Goal: Task Accomplishment & Management: Use online tool/utility

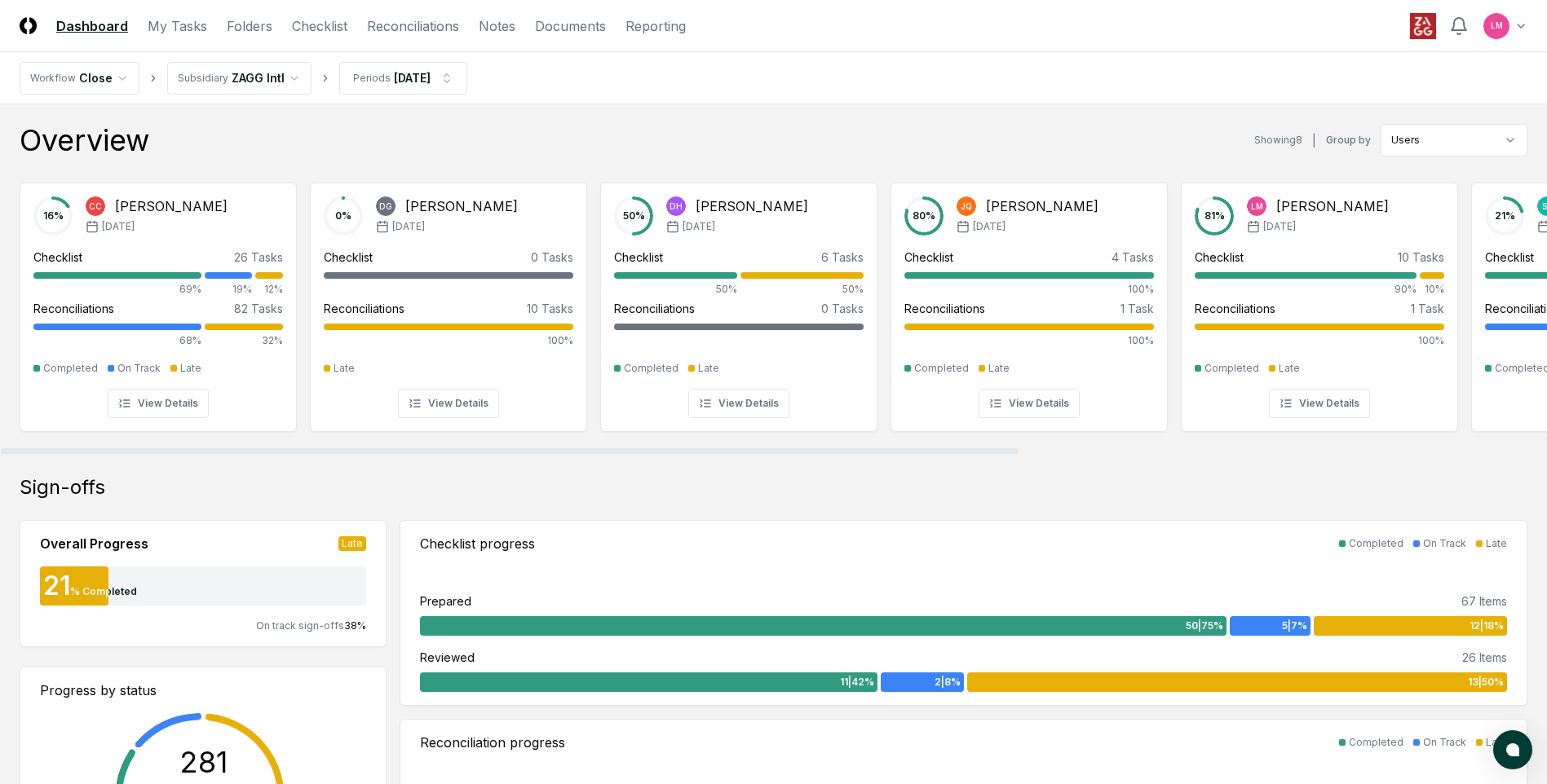
click at [961, 31] on header "CloseCore Dashboard My Tasks Folders Checklist Reconciliations Notes Documents …" at bounding box center [773, 26] width 1547 height 52
click at [294, 30] on link "Checklist" at bounding box center [319, 26] width 56 height 19
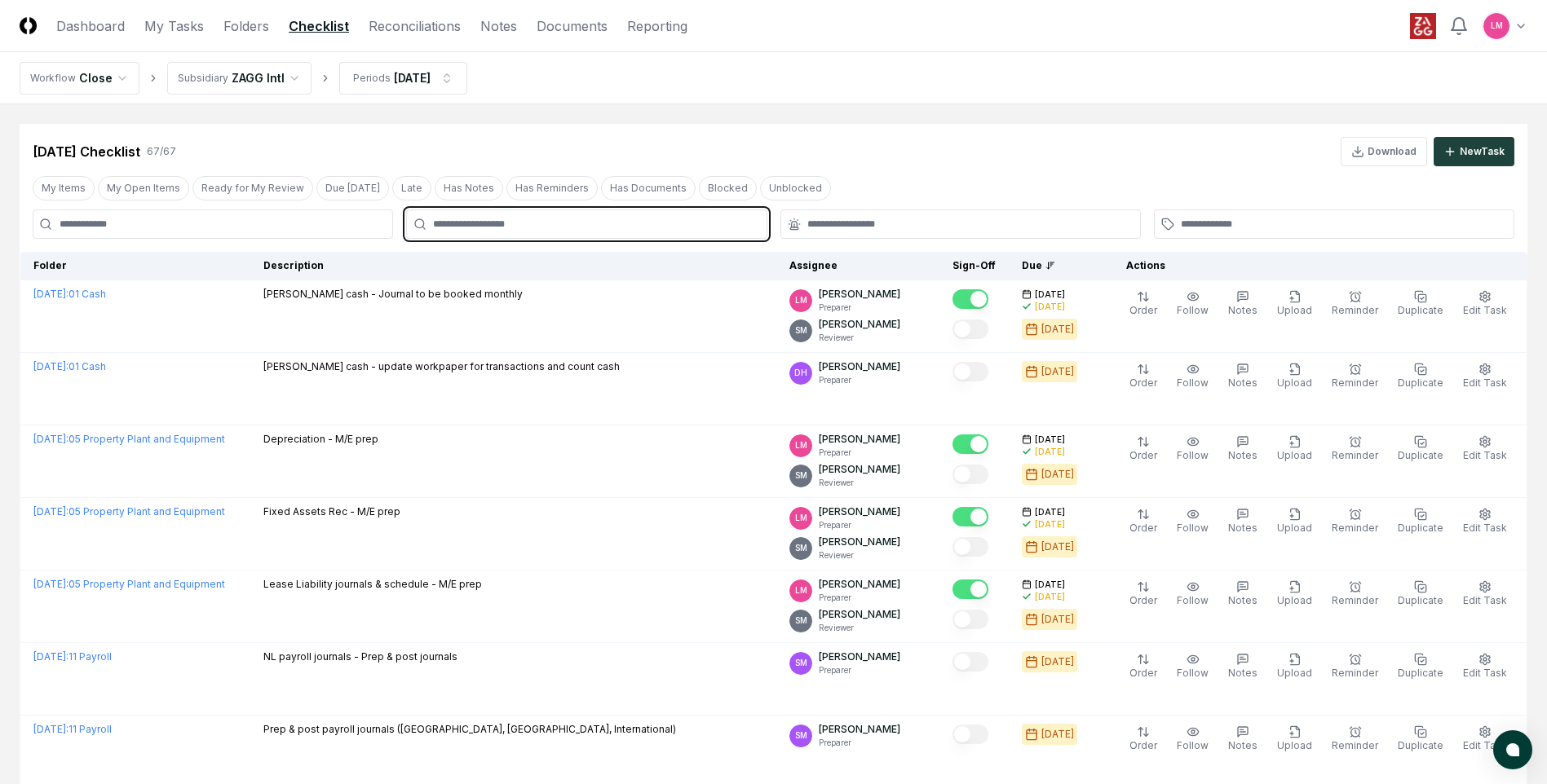
click at [531, 227] on input "text" at bounding box center [594, 224] width 323 height 15
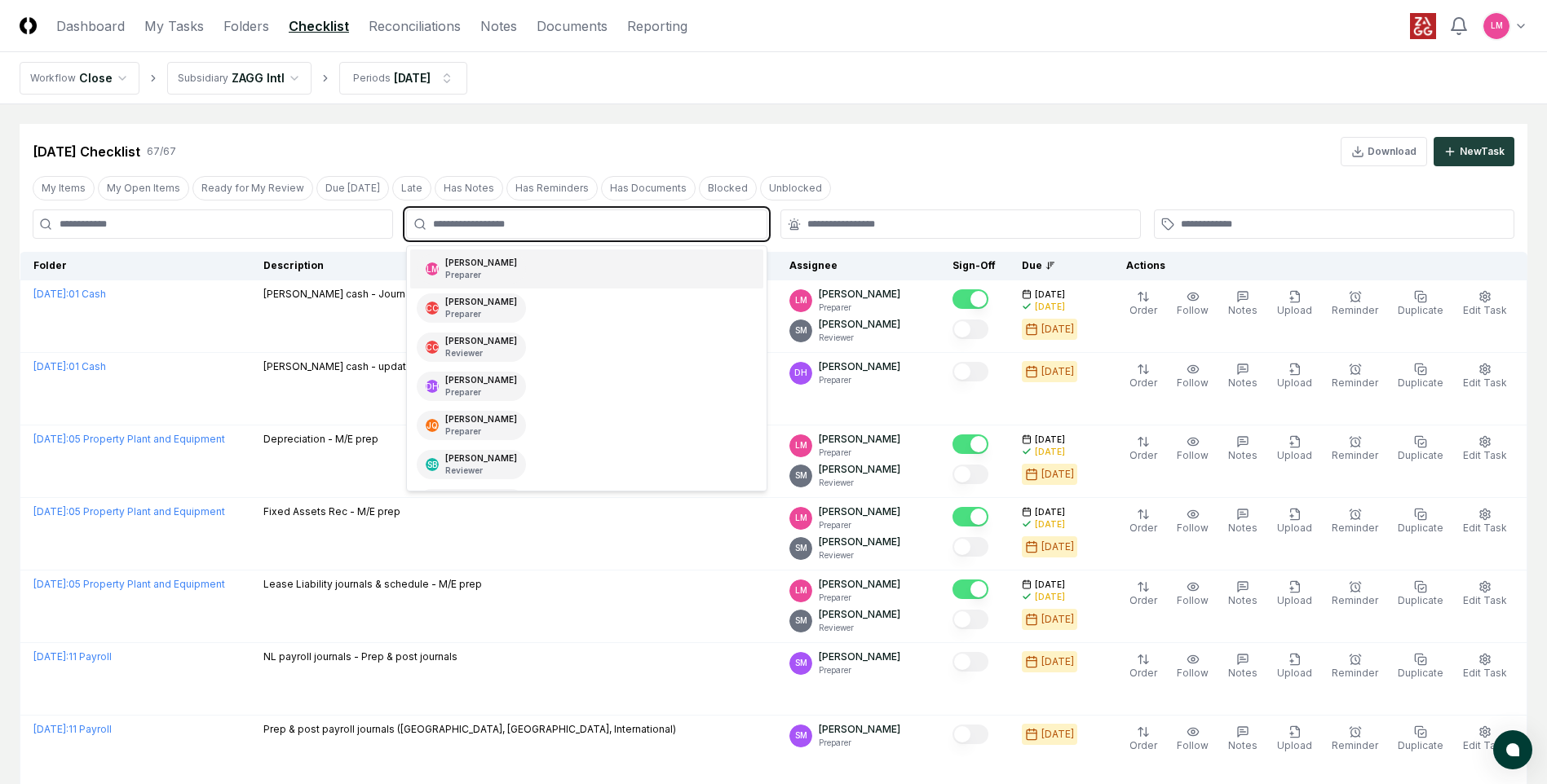
click at [518, 272] on div "[PERSON_NAME] Preparer" at bounding box center [471, 269] width 109 height 30
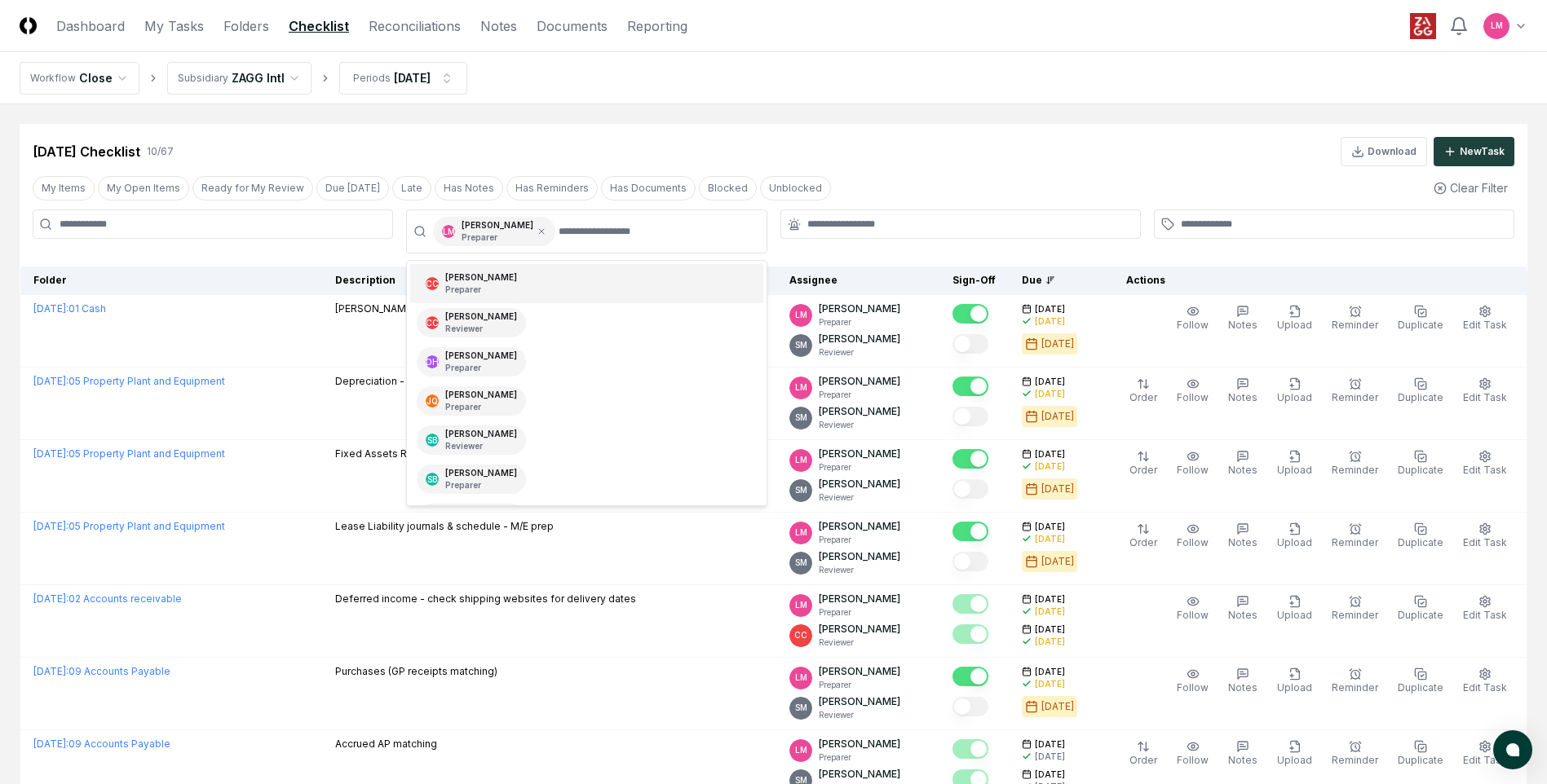
click at [799, 120] on main "Cancel Reassign [DATE] Checklist 10 / 67 Download New Task My Items My Open Ite…" at bounding box center [773, 572] width 1547 height 936
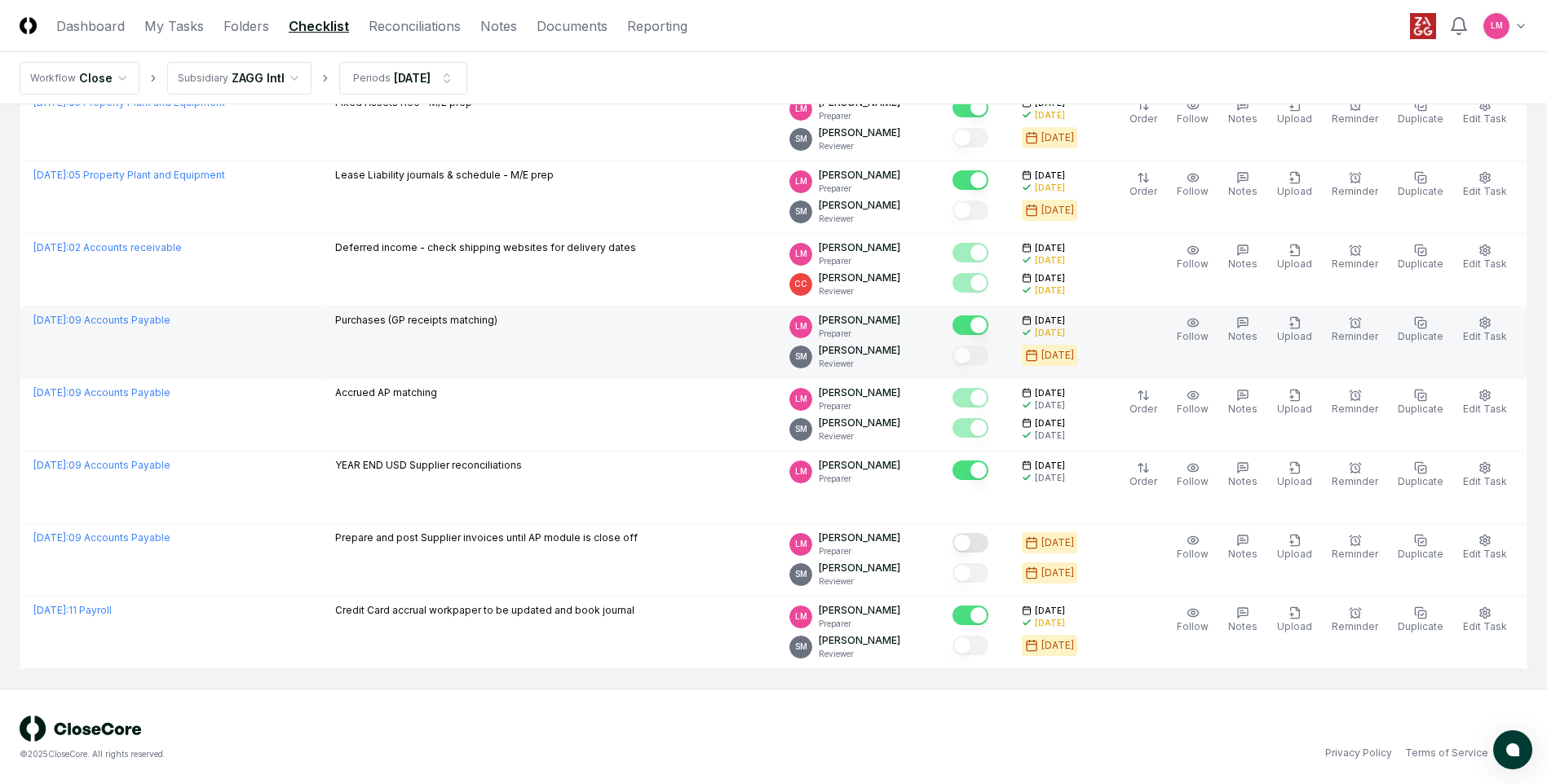
scroll to position [354, 0]
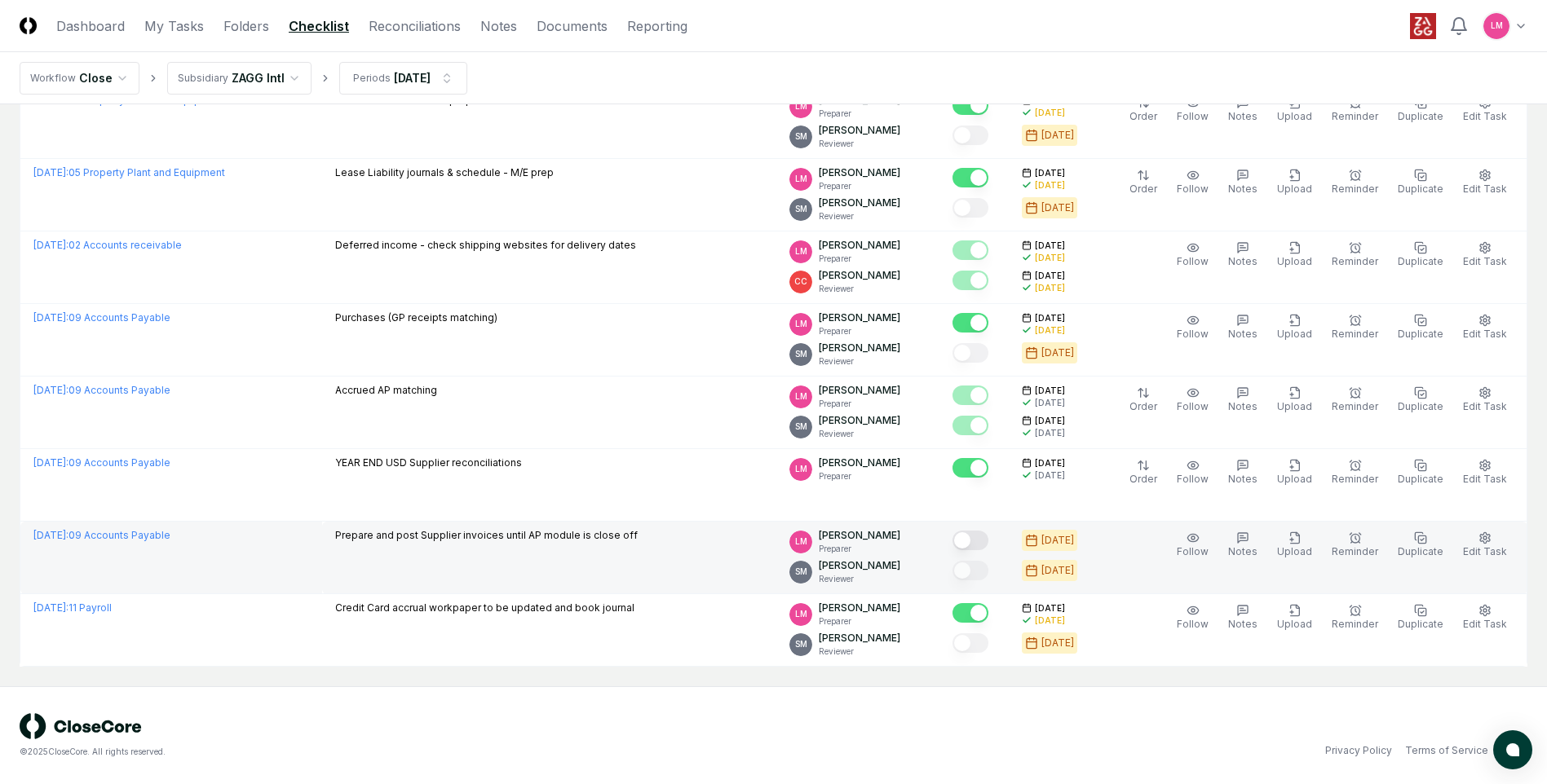
click at [989, 545] on button "Mark complete" at bounding box center [970, 540] width 36 height 19
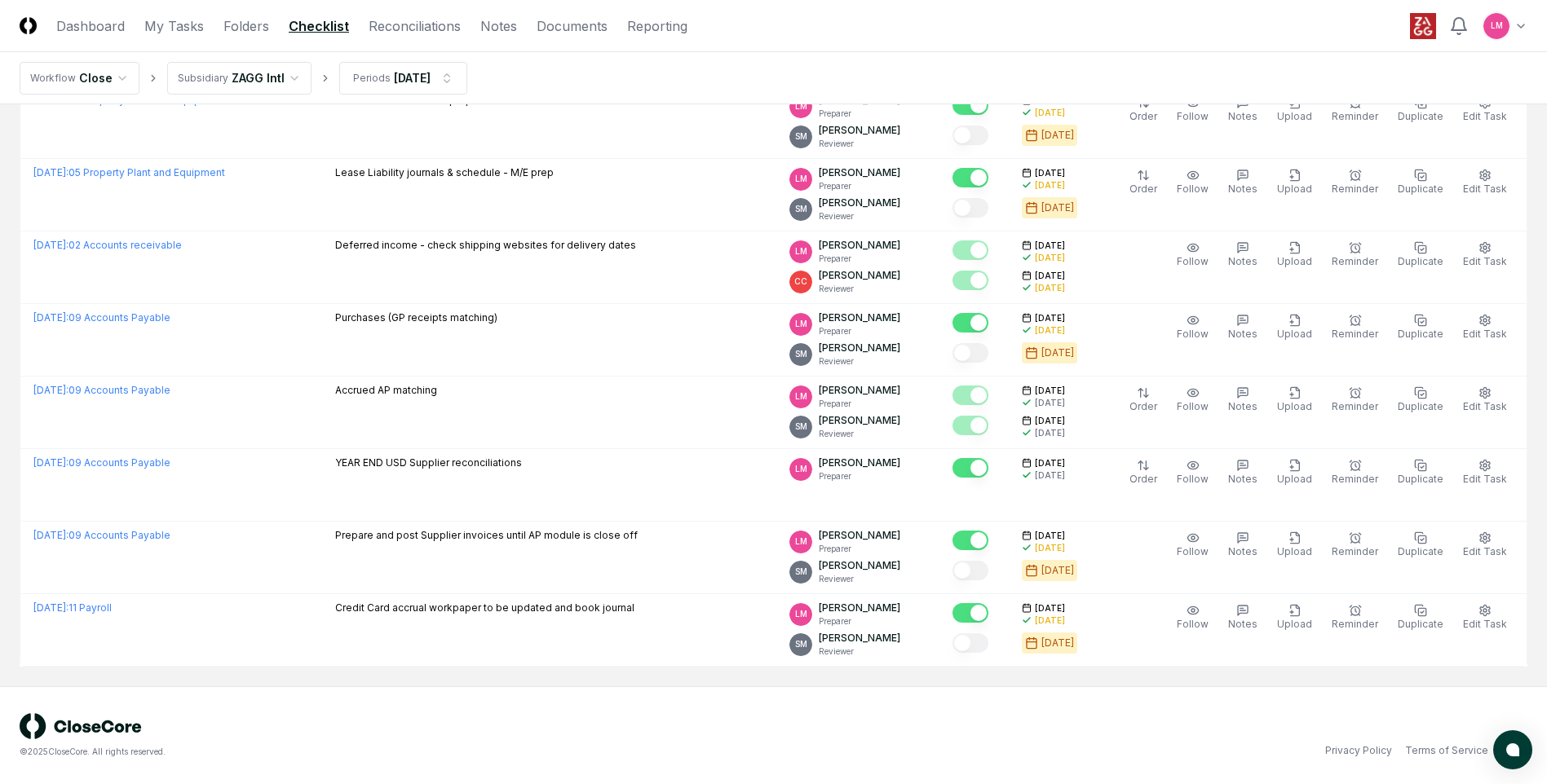
click at [729, 689] on div "© 2025 CloseCore. All rights reserved. Privacy Policy Terms of Service" at bounding box center [773, 736] width 1547 height 98
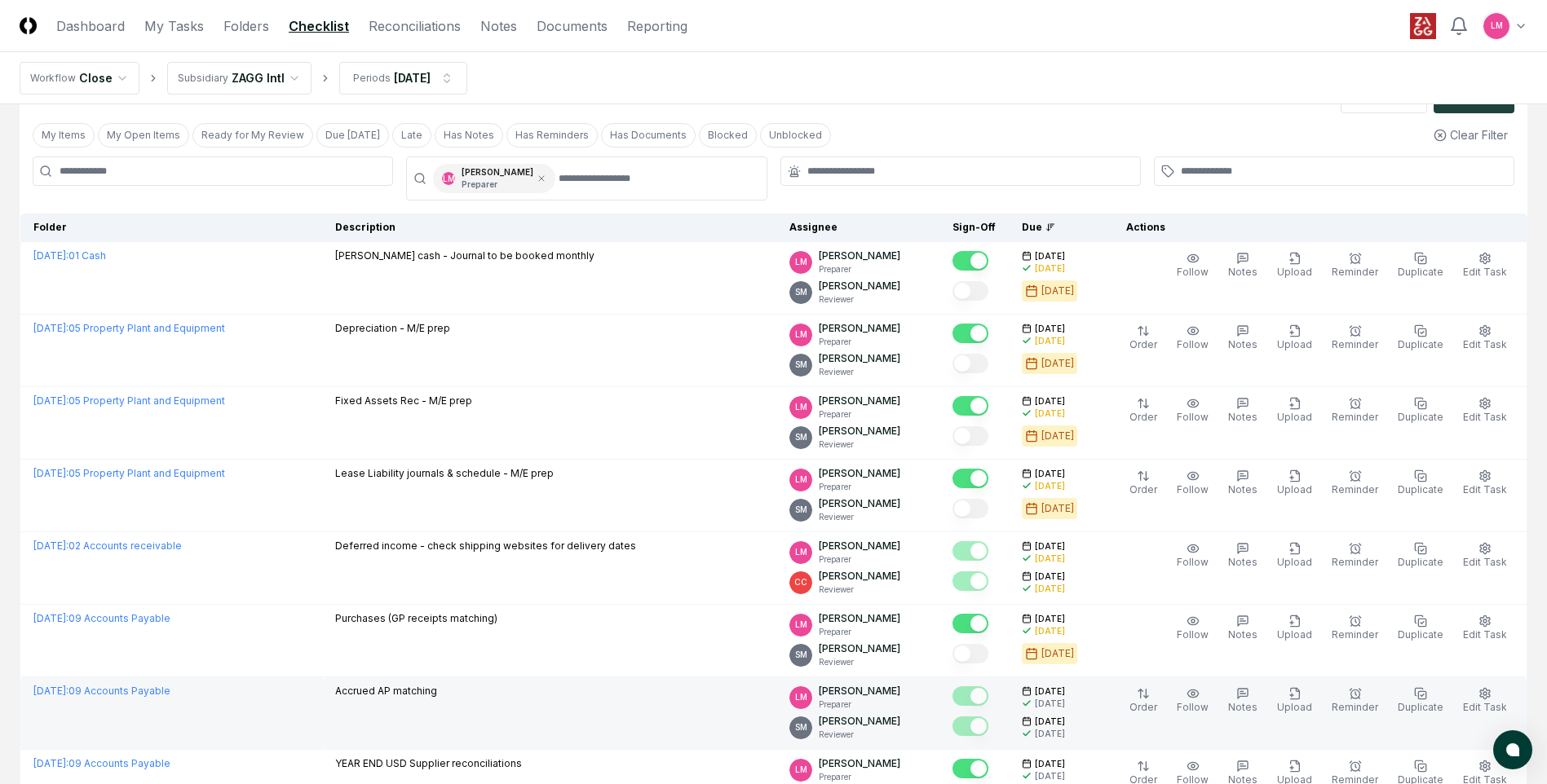
scroll to position [28, 0]
